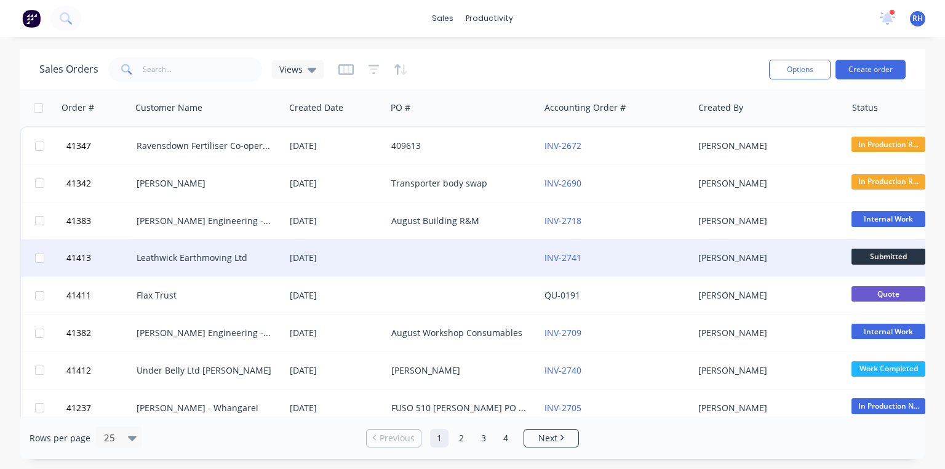
click at [243, 258] on div "Leathwick Earthmoving Ltd" at bounding box center [205, 258] width 137 height 12
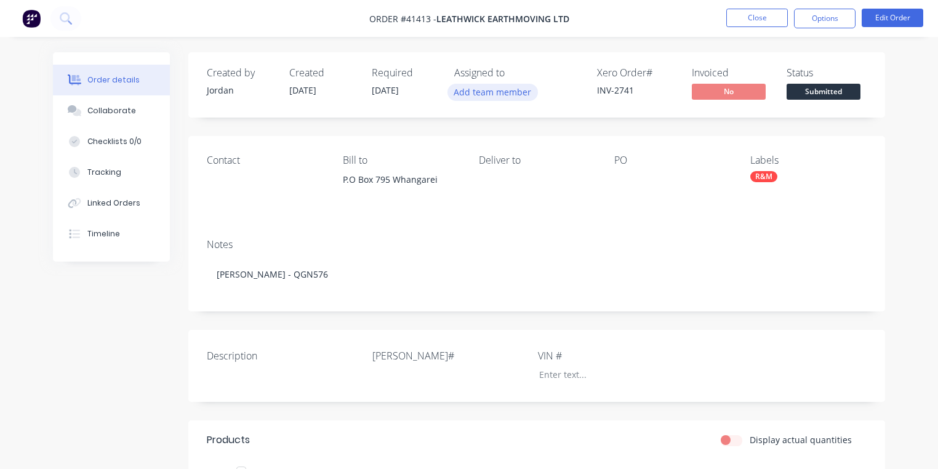
click at [502, 96] on button "Add team member" at bounding box center [492, 92] width 90 height 17
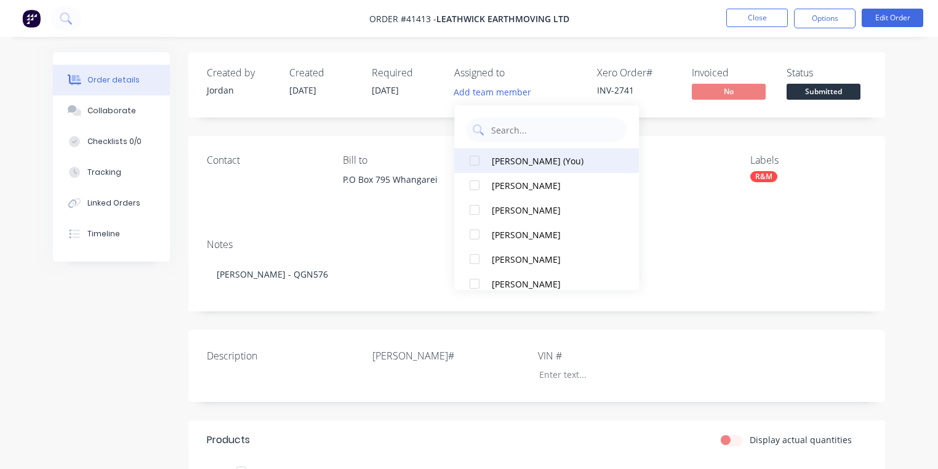
click at [476, 164] on div at bounding box center [474, 160] width 25 height 25
click at [372, 244] on div "Notes" at bounding box center [537, 245] width 660 height 12
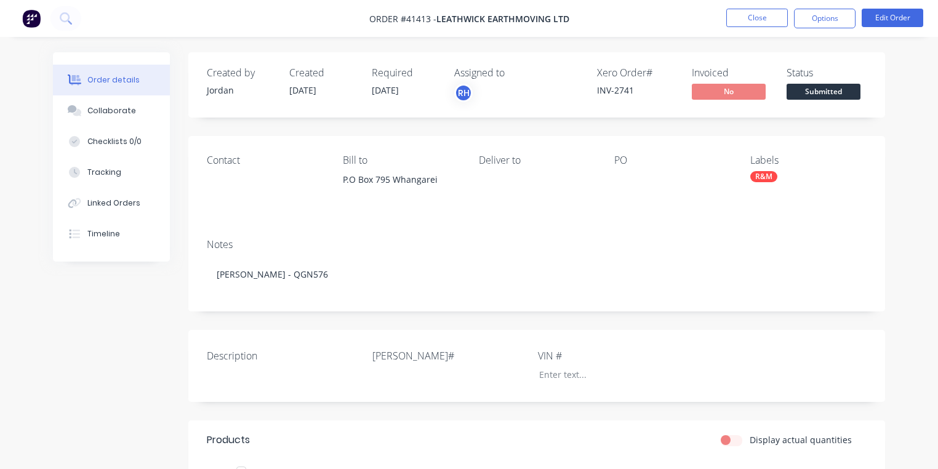
click at [31, 23] on img at bounding box center [31, 18] width 18 height 18
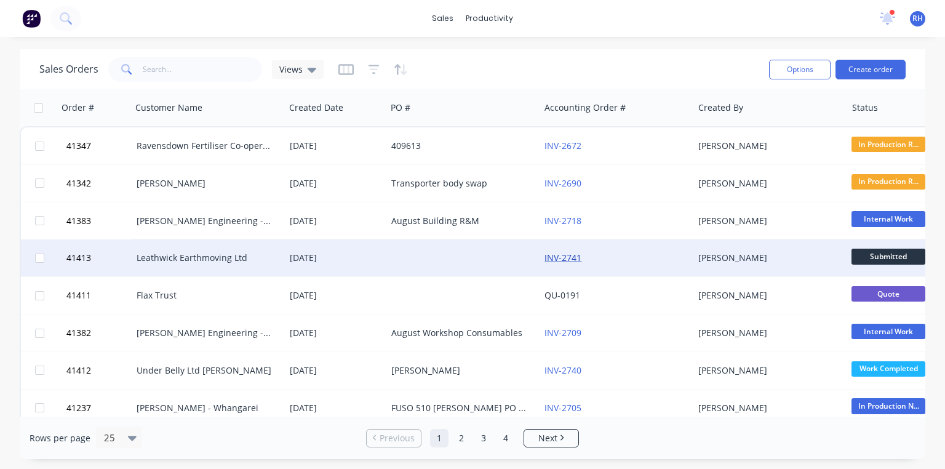
click at [564, 258] on link "INV-2741" at bounding box center [563, 258] width 37 height 12
